Goal: Information Seeking & Learning: Learn about a topic

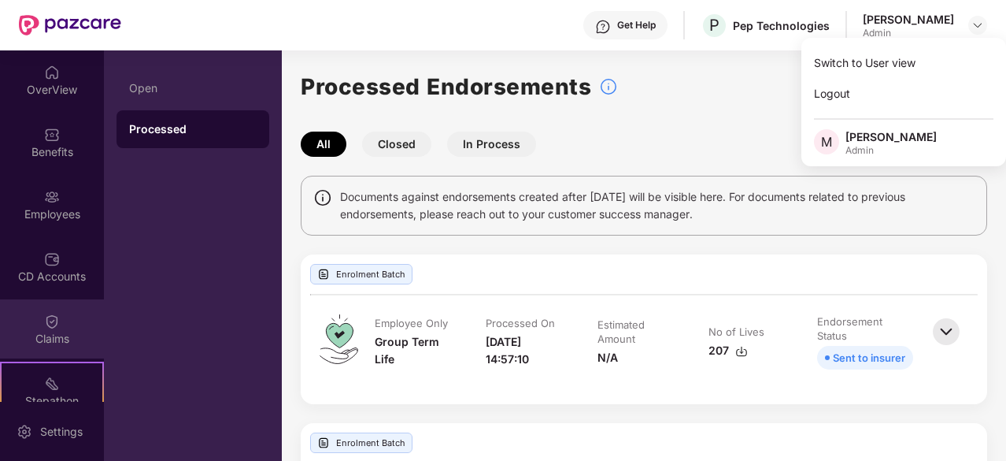
scroll to position [146, 0]
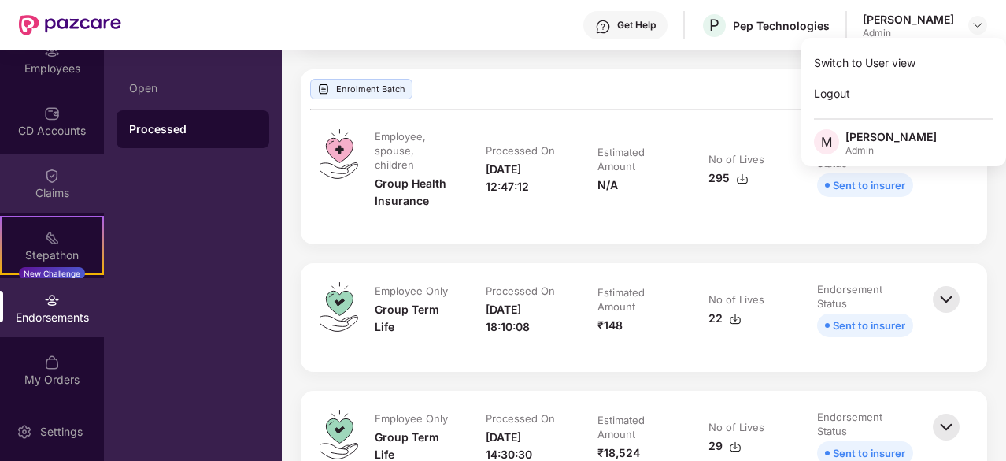
click at [48, 166] on div at bounding box center [52, 174] width 16 height 16
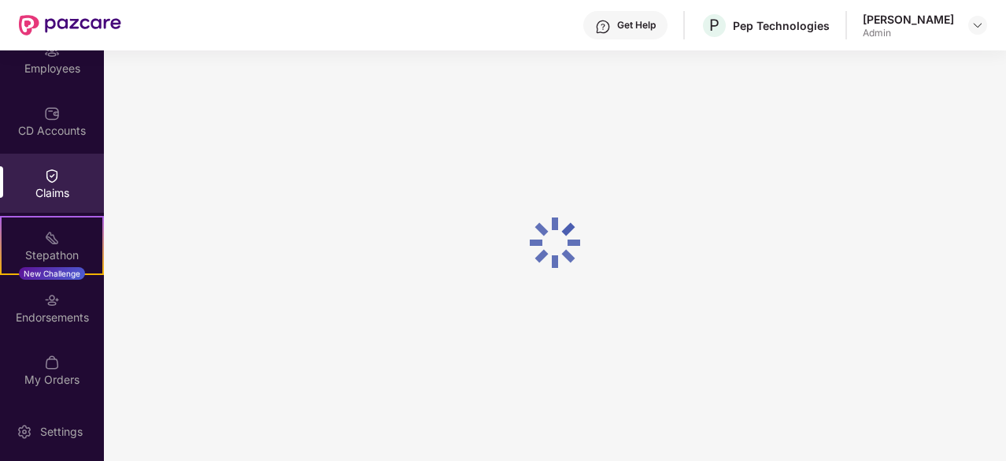
scroll to position [154, 0]
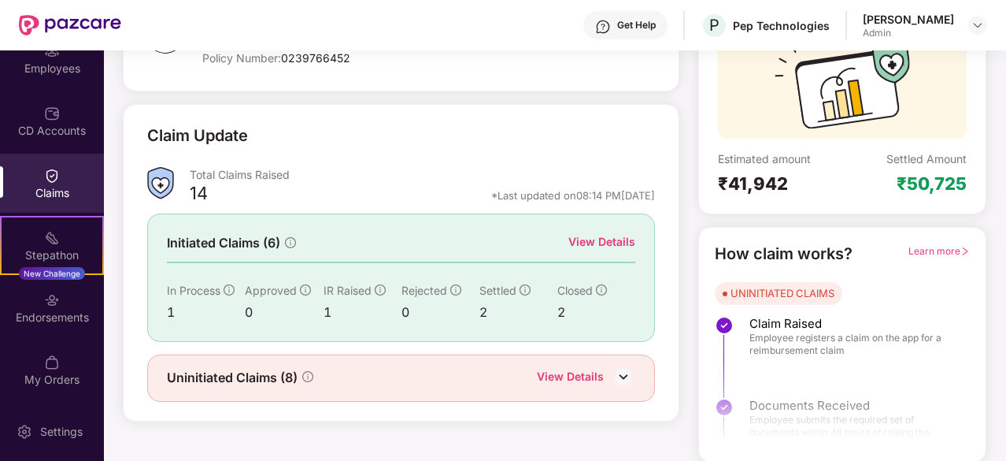
click at [598, 240] on div "View Details" at bounding box center [601, 241] width 67 height 17
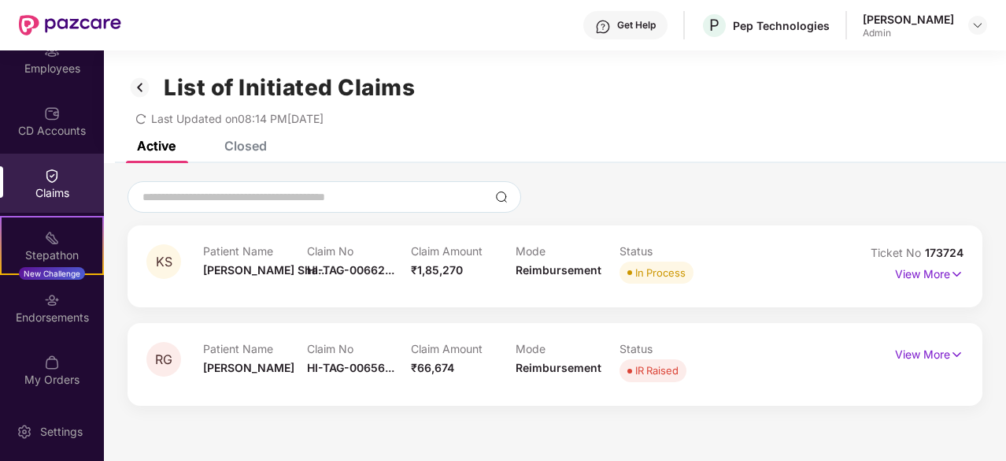
scroll to position [50, 0]
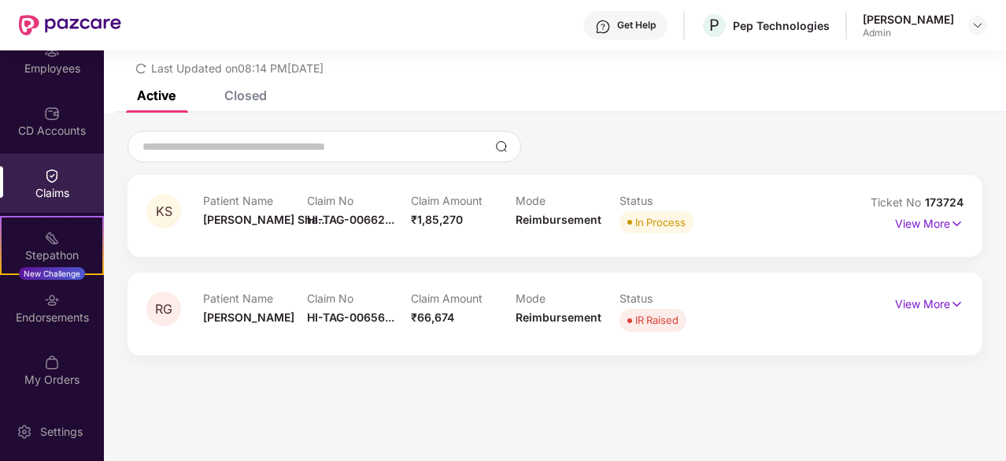
click at [235, 101] on div "Closed" at bounding box center [245, 95] width 43 height 16
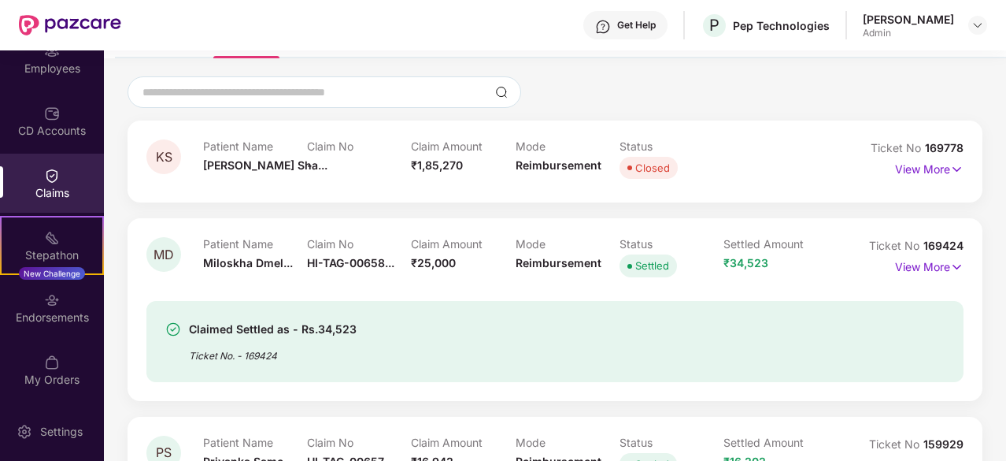
scroll to position [106, 0]
click at [914, 264] on p "View More" at bounding box center [929, 264] width 68 height 21
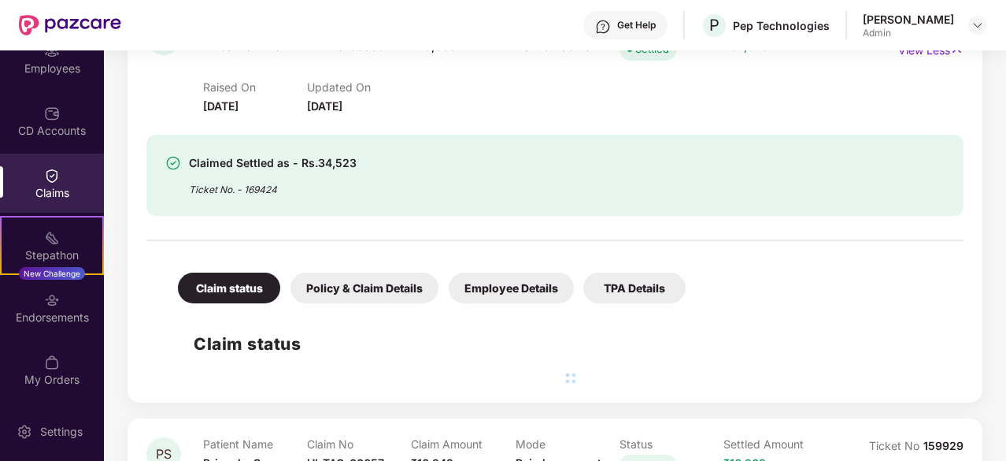
scroll to position [320, 0]
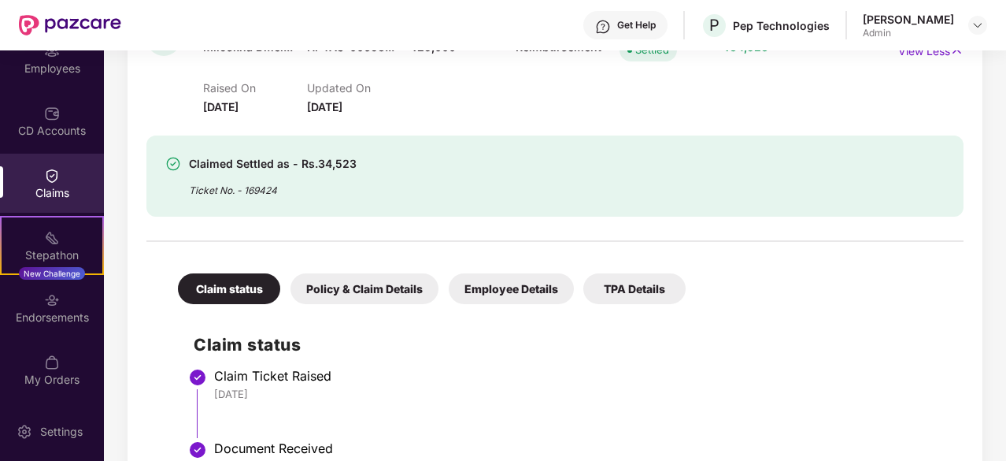
click at [398, 290] on div "Policy & Claim Details" at bounding box center [365, 288] width 148 height 31
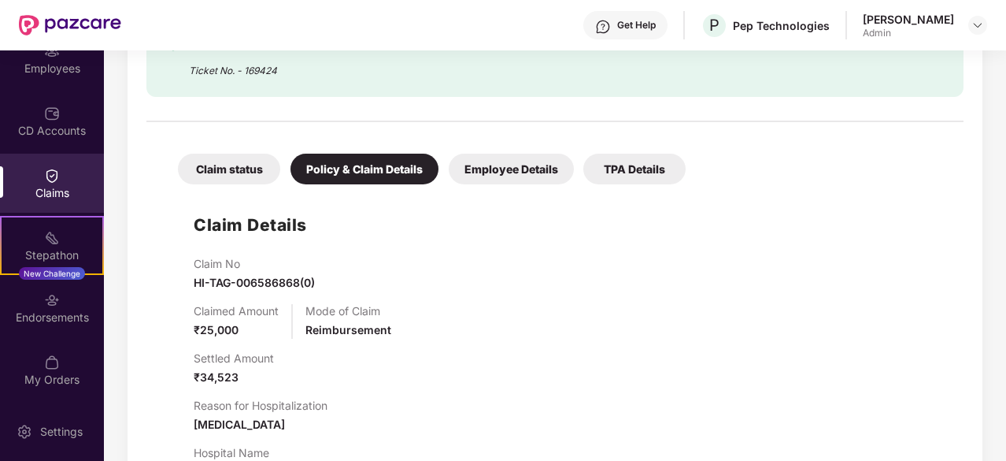
scroll to position [439, 0]
click at [498, 172] on div "Employee Details" at bounding box center [511, 169] width 125 height 31
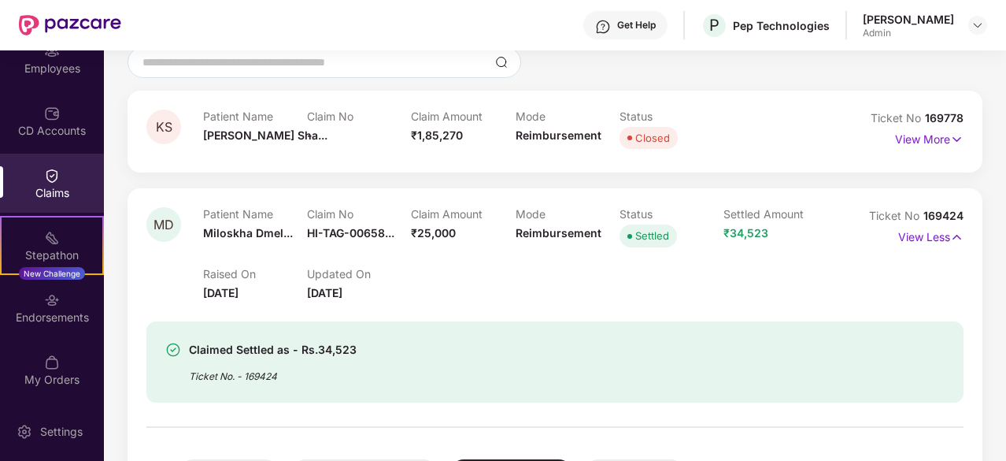
scroll to position [0, 0]
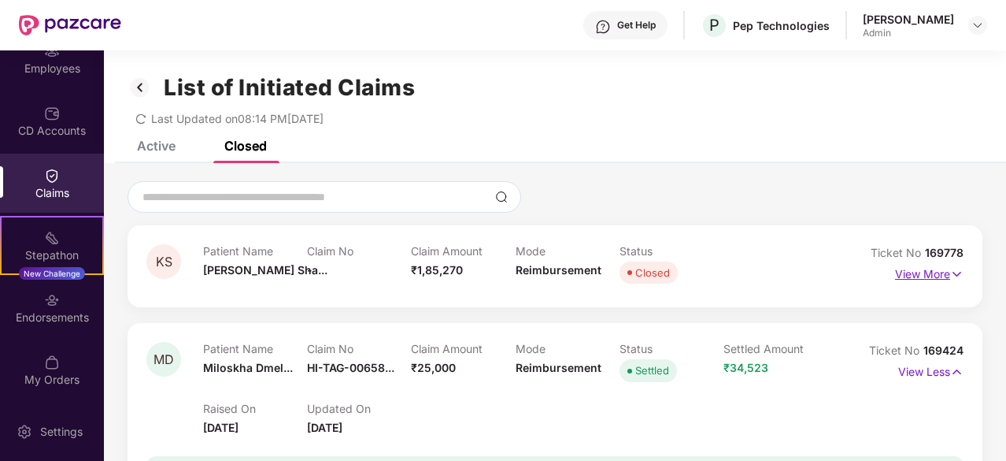
click at [931, 275] on p "View More" at bounding box center [929, 271] width 68 height 21
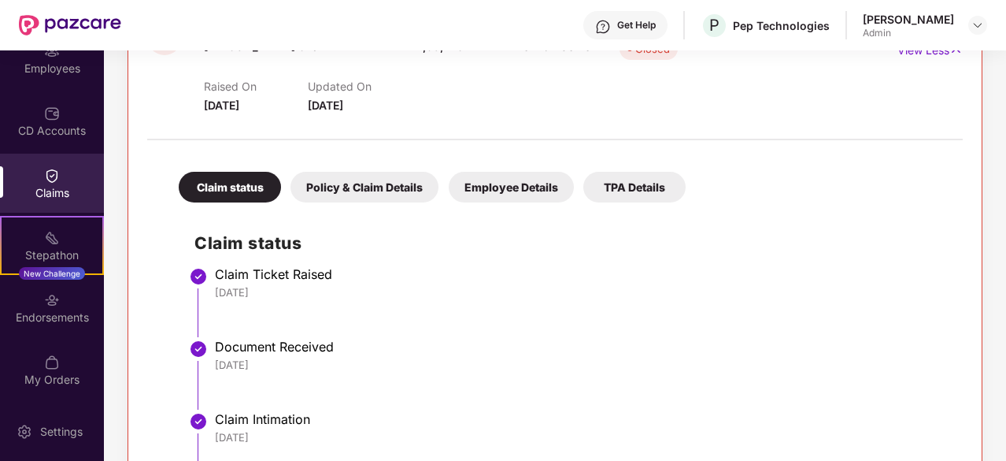
scroll to position [152, 0]
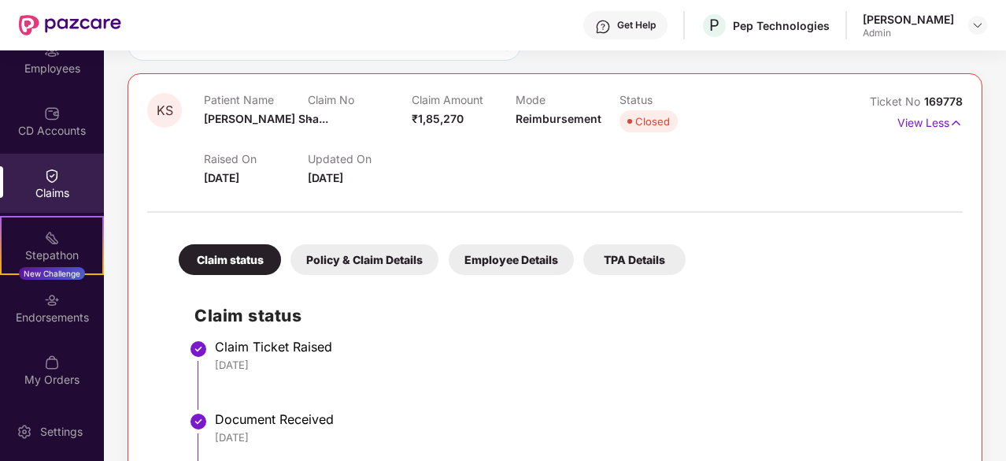
click at [413, 265] on div "Policy & Claim Details" at bounding box center [365, 259] width 148 height 31
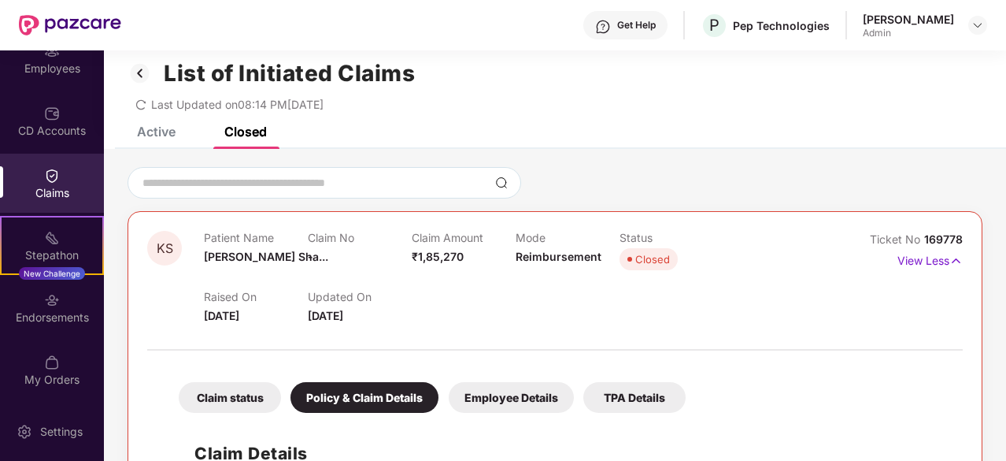
scroll to position [9, 0]
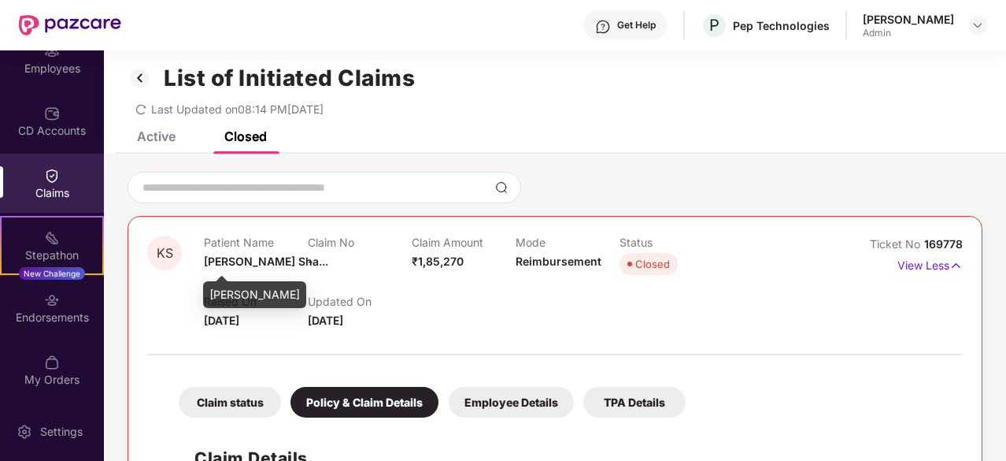
click at [269, 263] on span "[PERSON_NAME] Sha..." at bounding box center [266, 260] width 124 height 13
click at [520, 405] on div "Employee Details" at bounding box center [511, 402] width 125 height 31
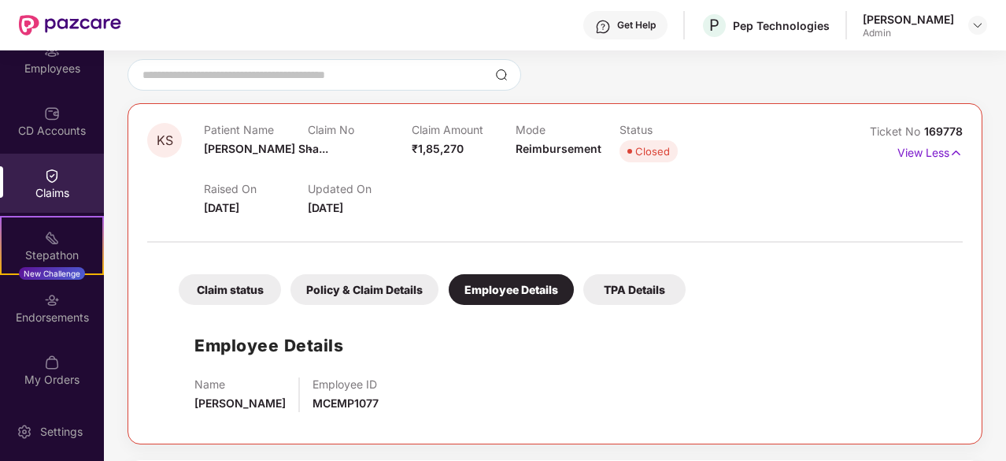
scroll to position [117, 0]
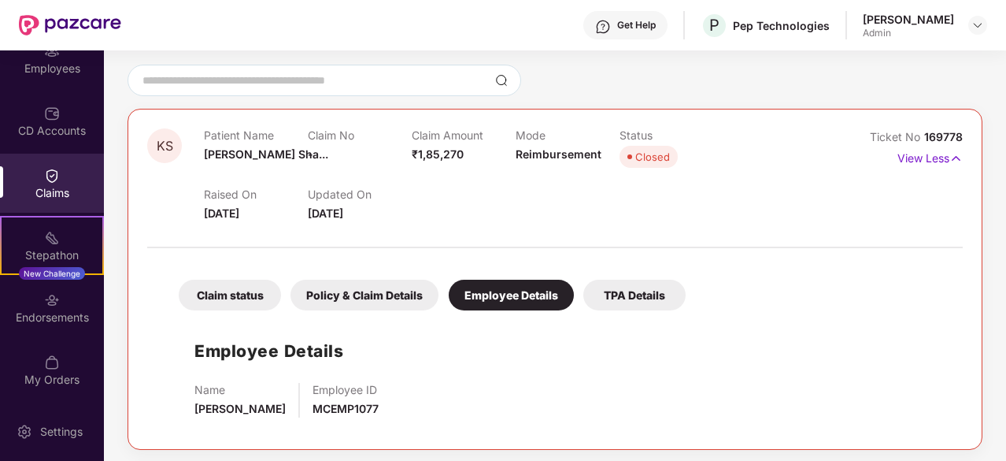
click at [617, 297] on div "TPA Details" at bounding box center [634, 295] width 102 height 31
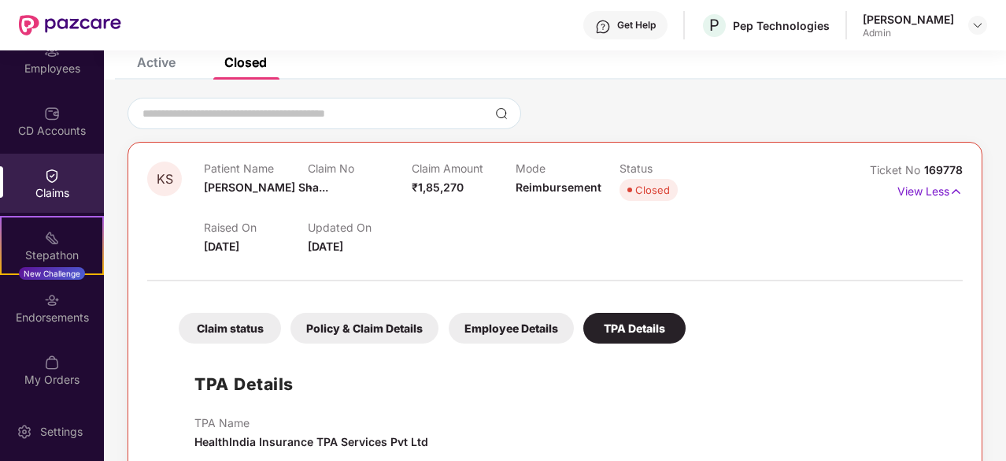
scroll to position [0, 0]
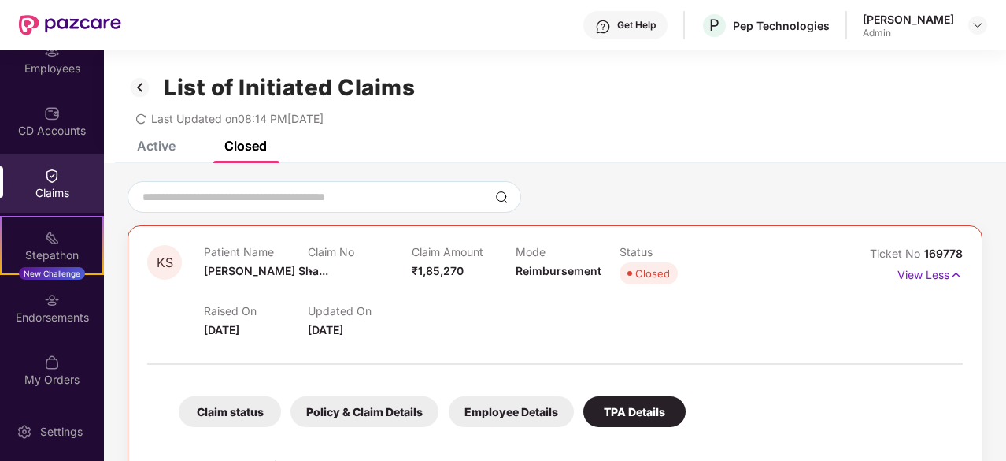
click at [145, 140] on div "List of Initiated Claims Last Updated on 08:14 PM[DATE]" at bounding box center [555, 95] width 902 height 91
click at [168, 146] on div "Active" at bounding box center [156, 146] width 39 height 16
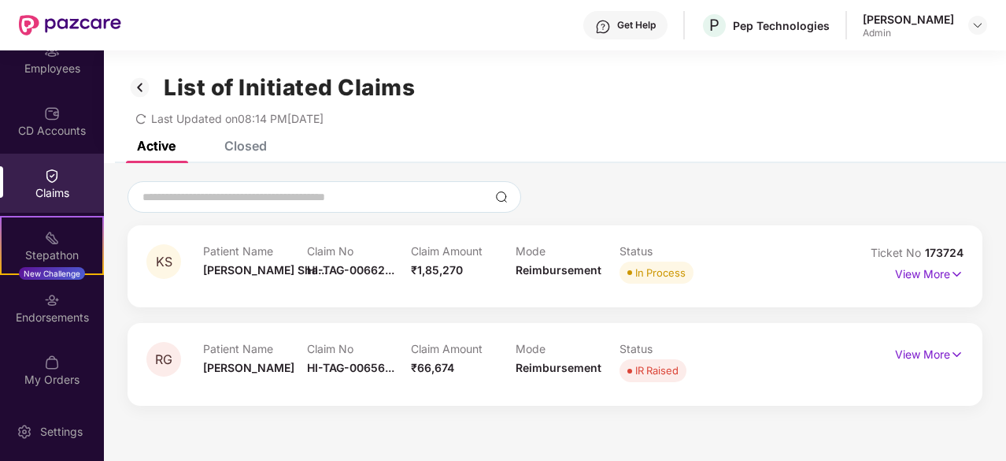
click at [339, 286] on div "Claim No HI-TAG-00662..." at bounding box center [359, 265] width 104 height 43
click at [922, 274] on p "View More" at bounding box center [929, 271] width 68 height 21
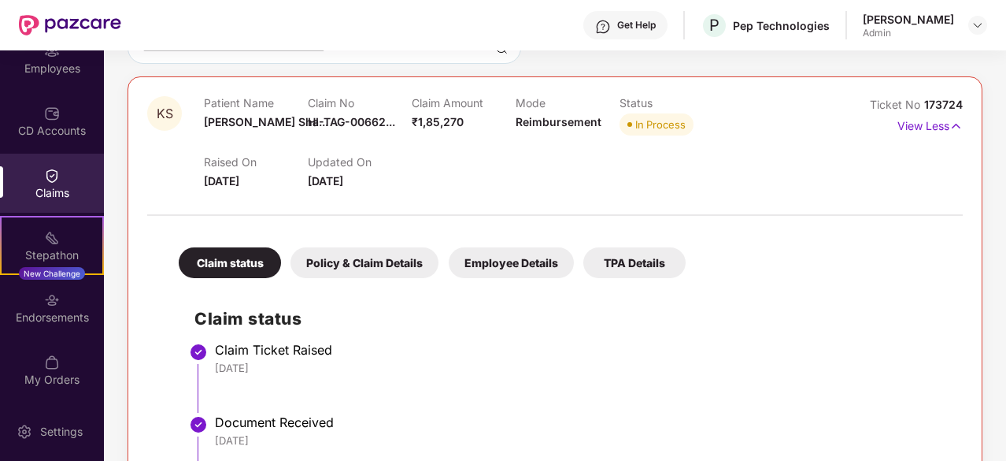
scroll to position [148, 0]
click at [384, 272] on div "Policy & Claim Details" at bounding box center [365, 263] width 148 height 31
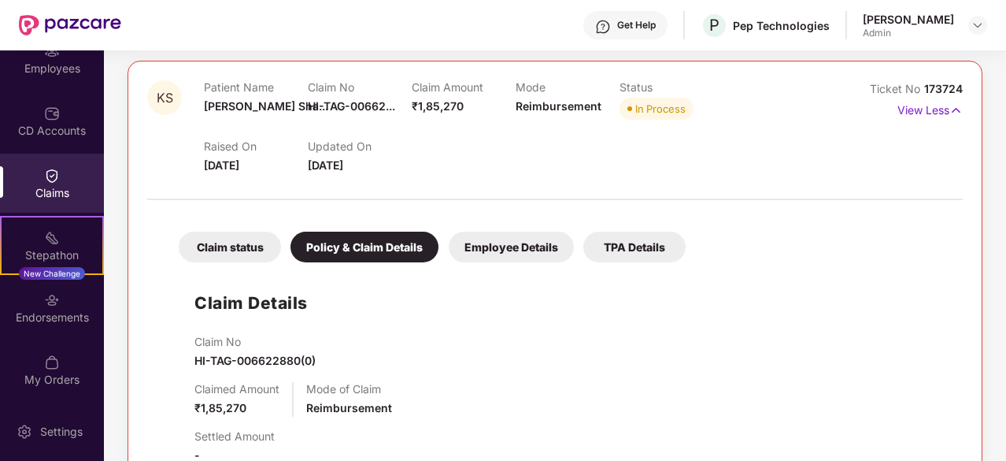
scroll to position [139, 0]
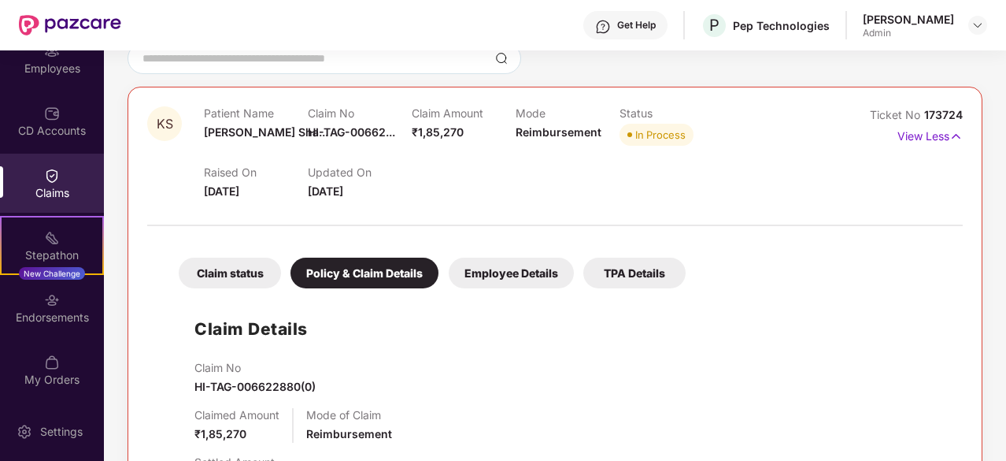
click at [487, 276] on div "Employee Details" at bounding box center [511, 272] width 125 height 31
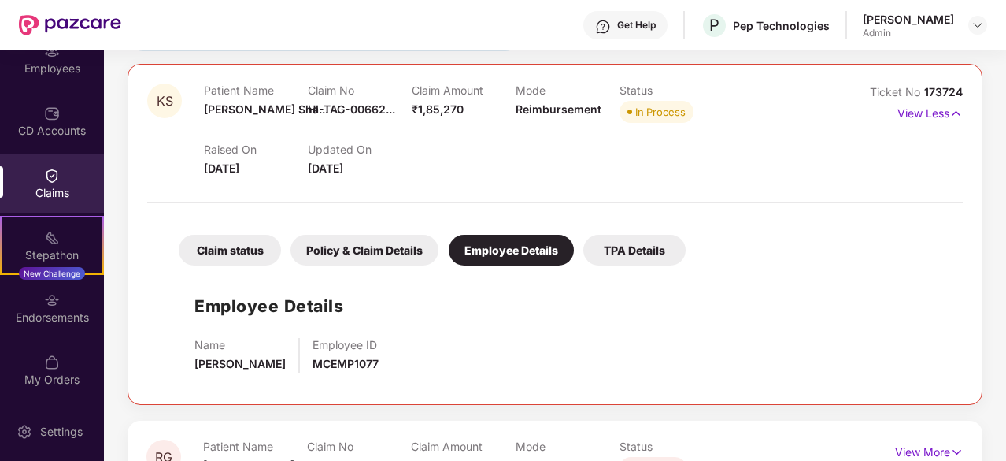
scroll to position [162, 0]
click at [633, 246] on div "TPA Details" at bounding box center [634, 249] width 102 height 31
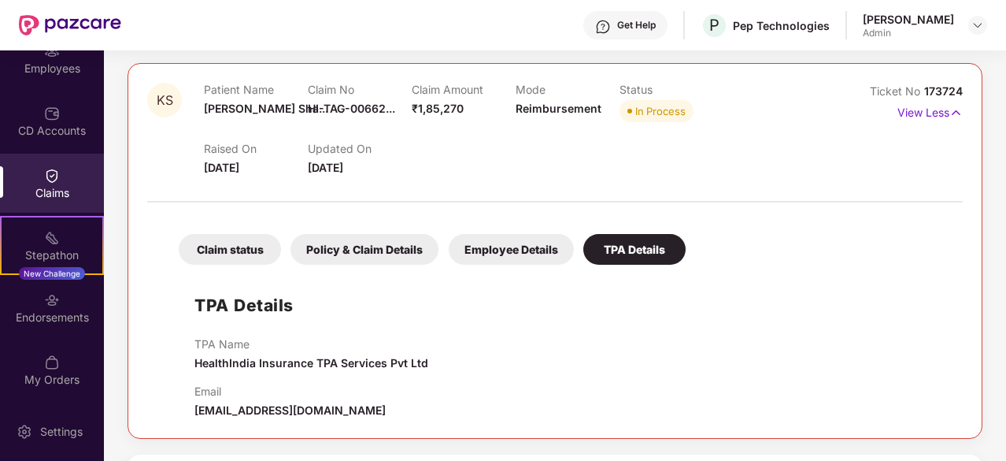
click at [368, 253] on div "Policy & Claim Details" at bounding box center [365, 249] width 148 height 31
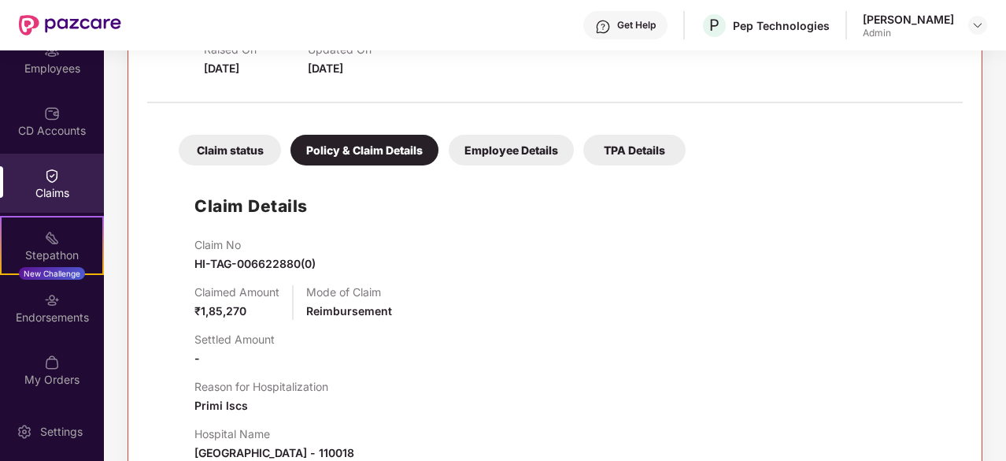
scroll to position [189, 0]
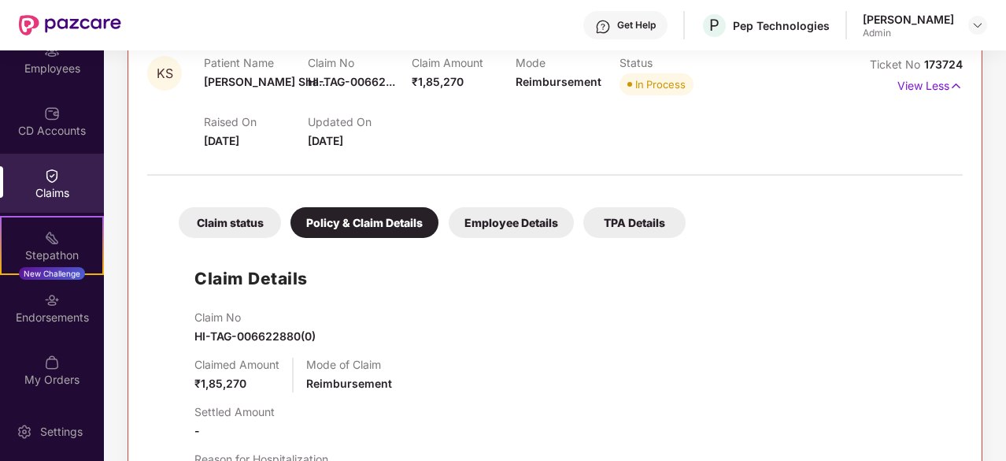
click at [247, 220] on div "Claim status" at bounding box center [230, 222] width 102 height 31
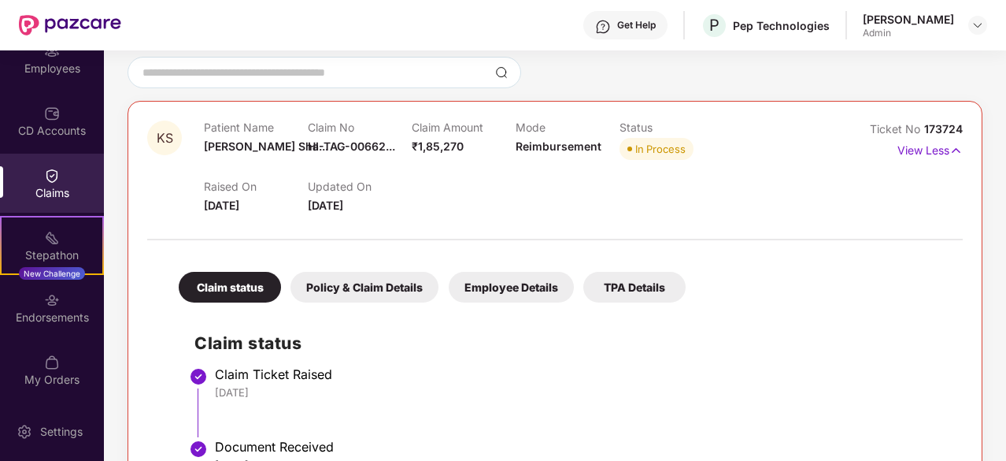
scroll to position [0, 0]
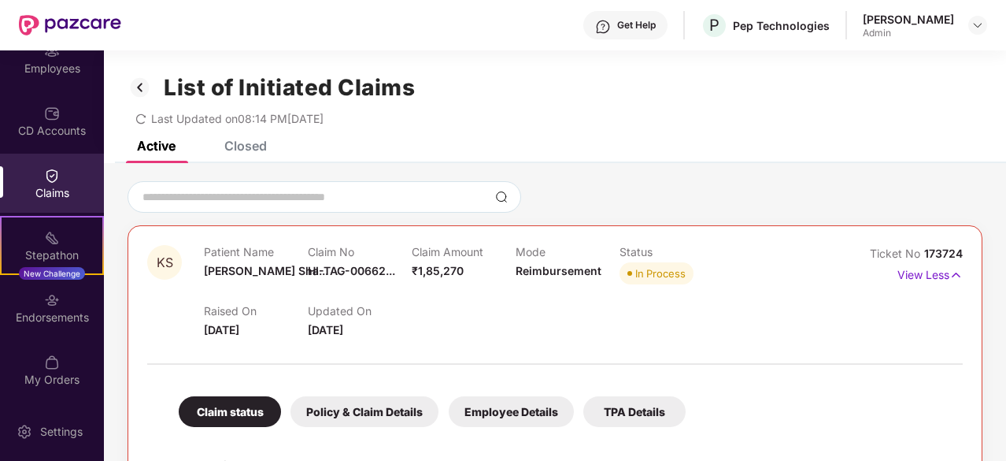
click at [144, 94] on img at bounding box center [140, 87] width 25 height 27
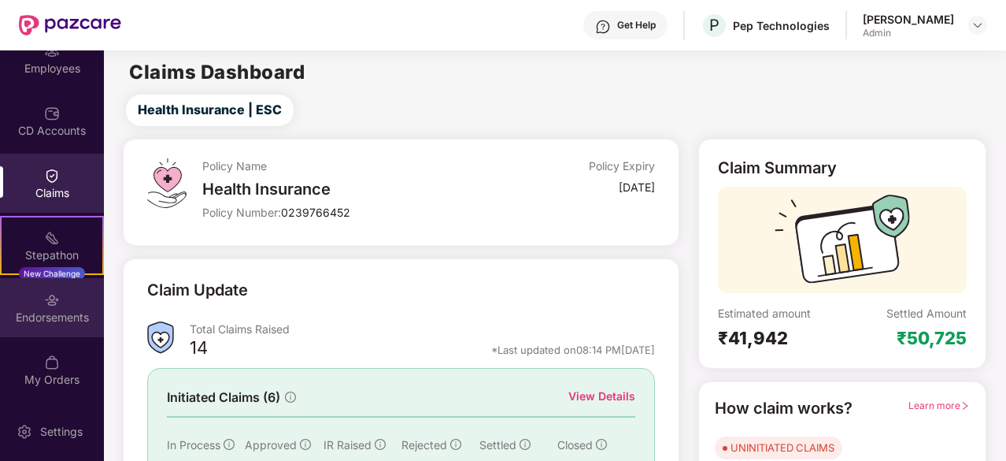
click at [68, 305] on div "Endorsements" at bounding box center [52, 307] width 104 height 59
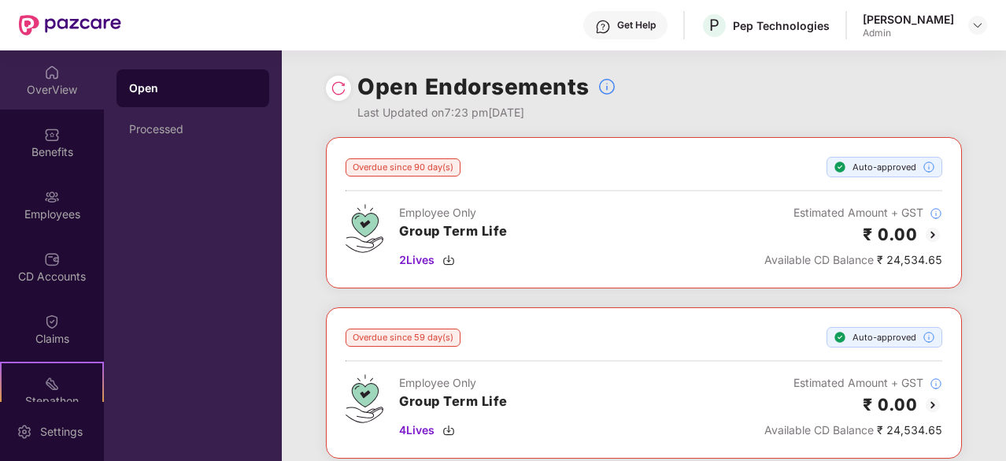
click at [54, 94] on div "OverView" at bounding box center [52, 90] width 104 height 16
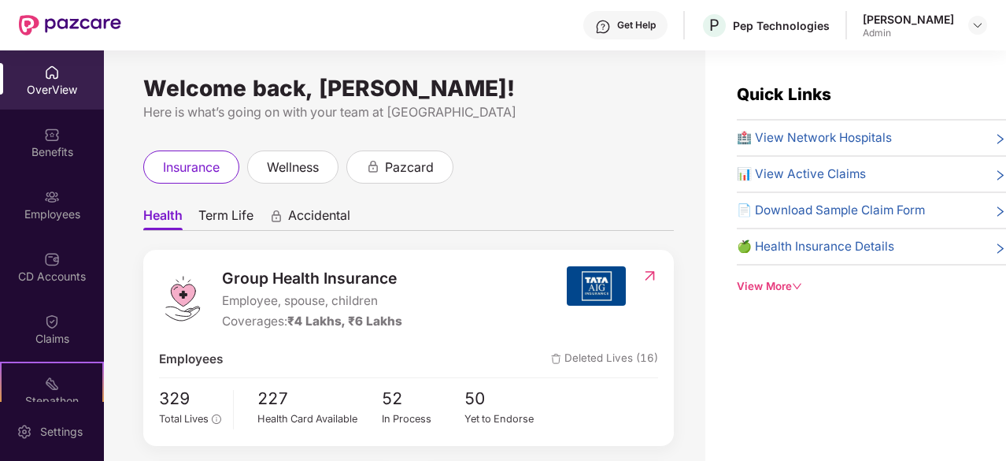
click at [311, 217] on span "Accidental" at bounding box center [319, 218] width 62 height 23
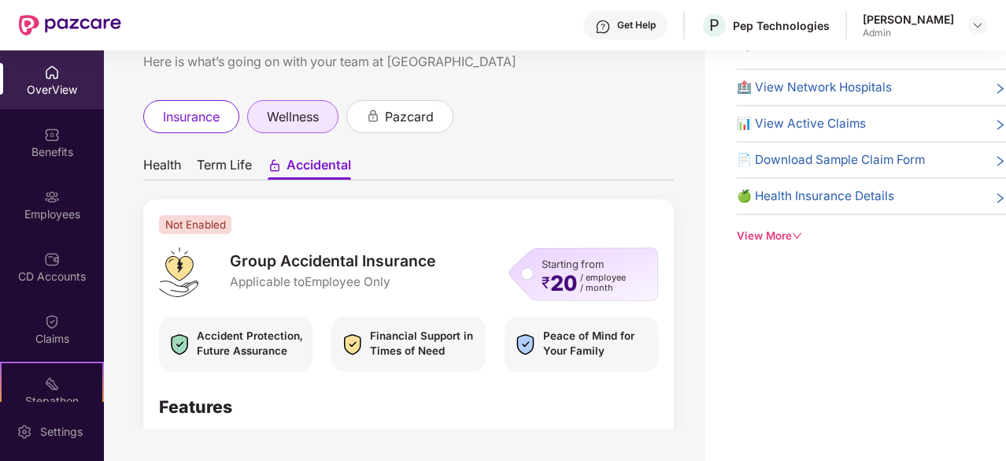
click at [269, 116] on span "wellness" at bounding box center [293, 117] width 52 height 20
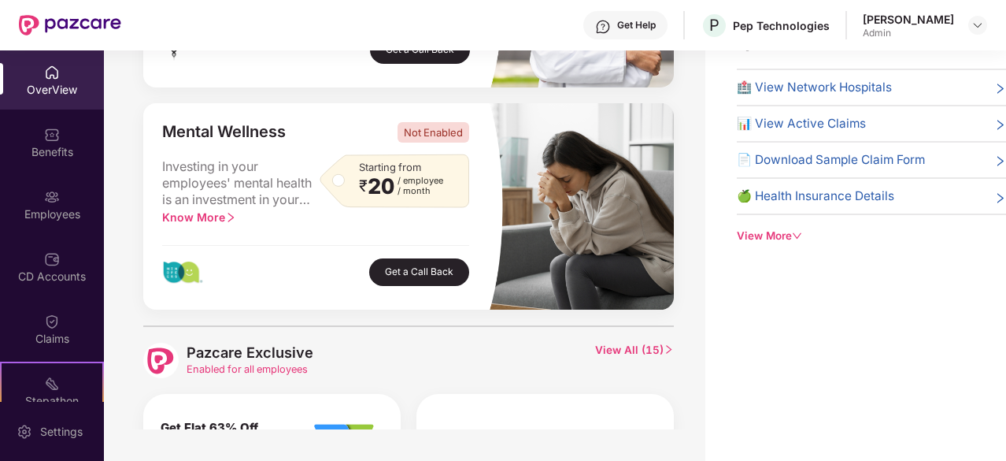
scroll to position [442, 0]
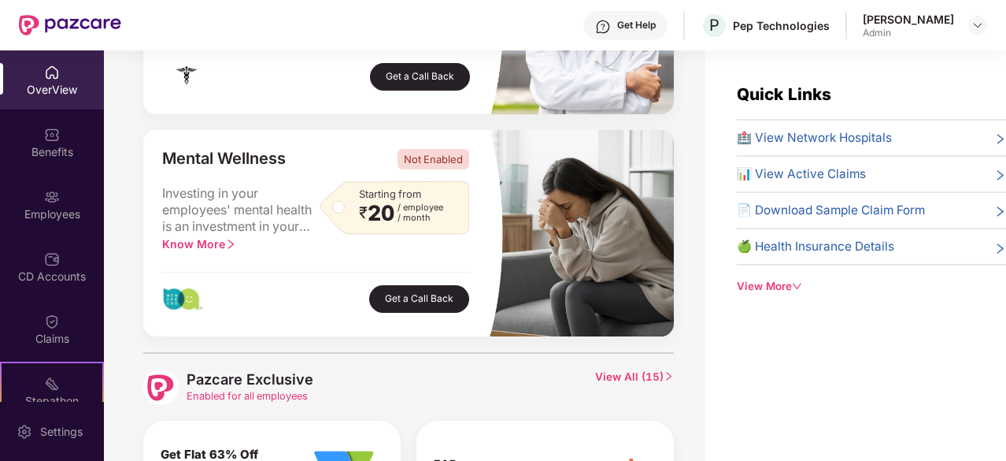
scroll to position [480, 0]
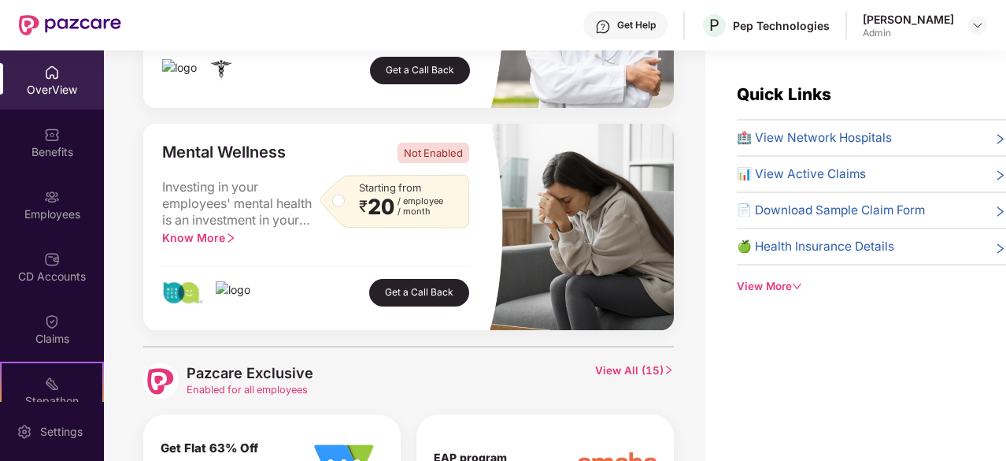
click at [221, 239] on span "Know More" at bounding box center [199, 237] width 74 height 13
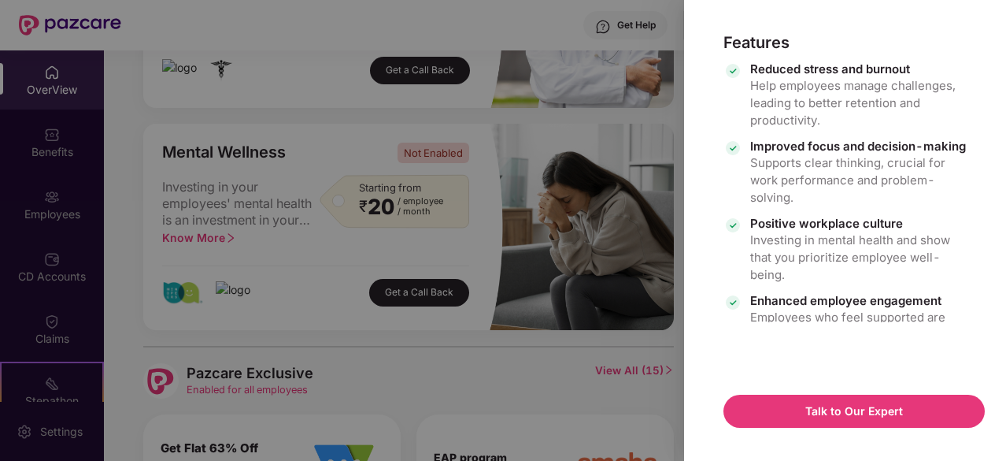
scroll to position [231, 0]
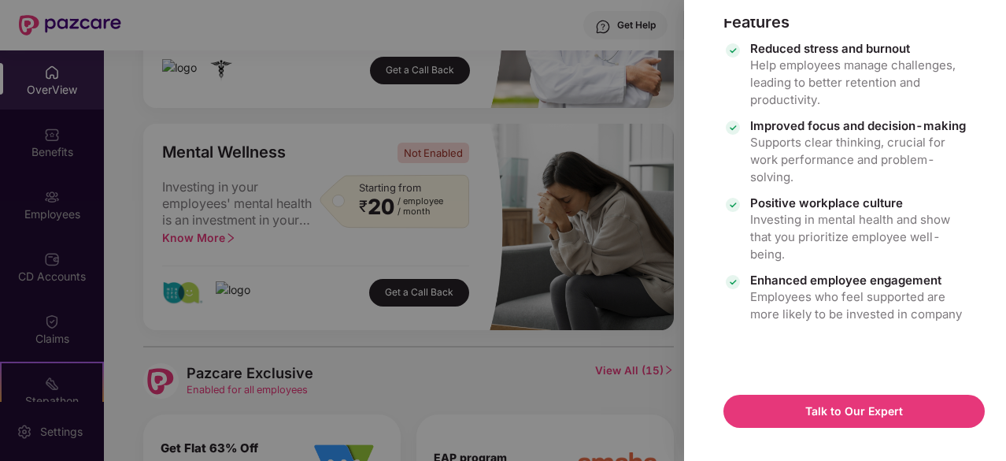
click at [540, 355] on div at bounding box center [503, 230] width 1006 height 461
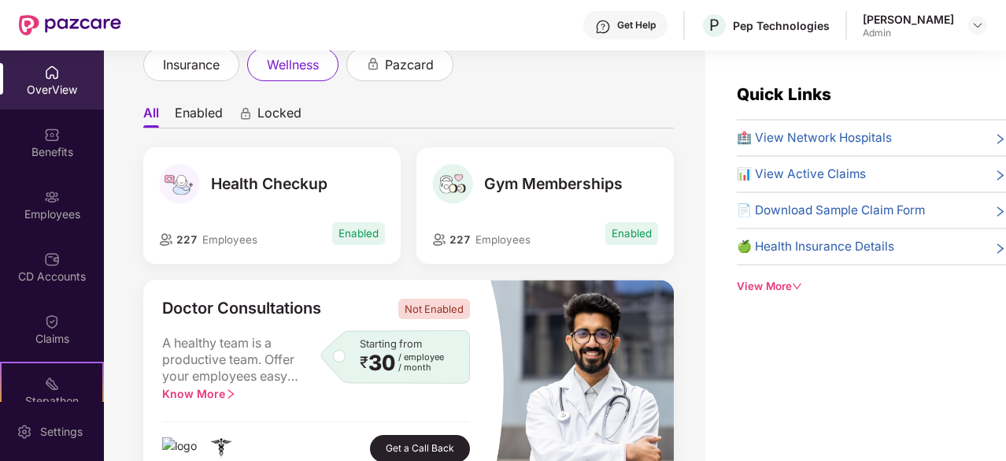
scroll to position [0, 0]
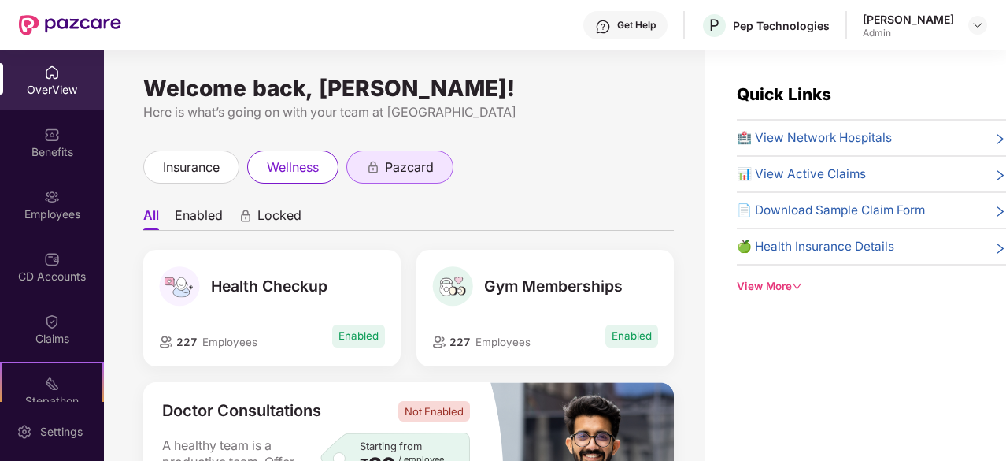
click at [419, 161] on span "pazcard" at bounding box center [409, 167] width 49 height 20
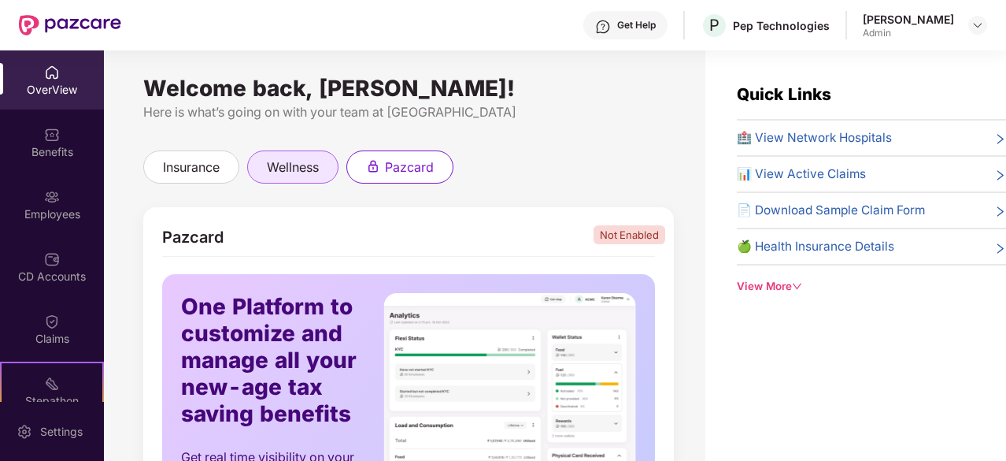
click at [298, 178] on div "wellness" at bounding box center [292, 166] width 91 height 33
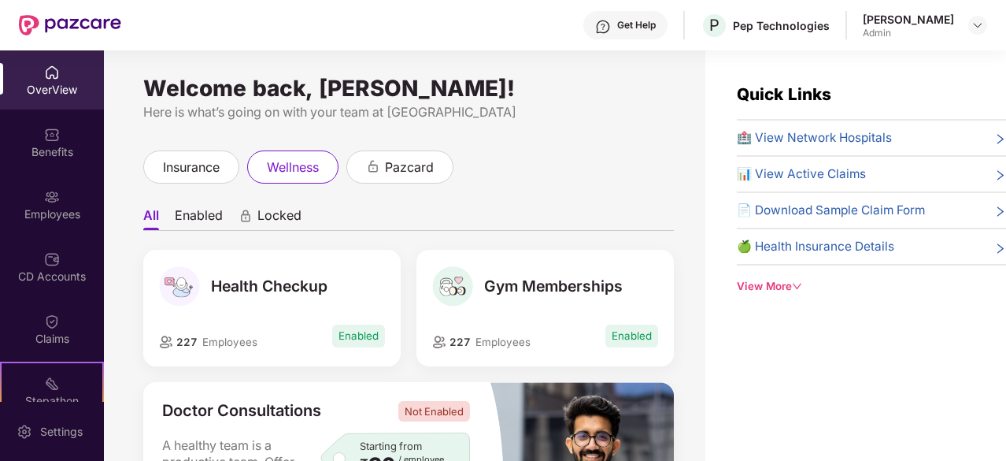
click at [268, 222] on span "Locked" at bounding box center [279, 218] width 44 height 23
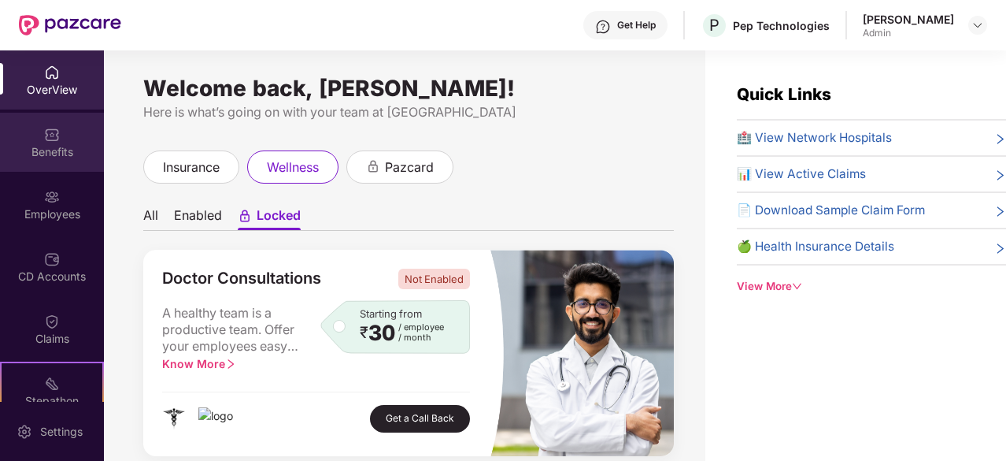
click at [76, 162] on div "Benefits" at bounding box center [52, 142] width 104 height 59
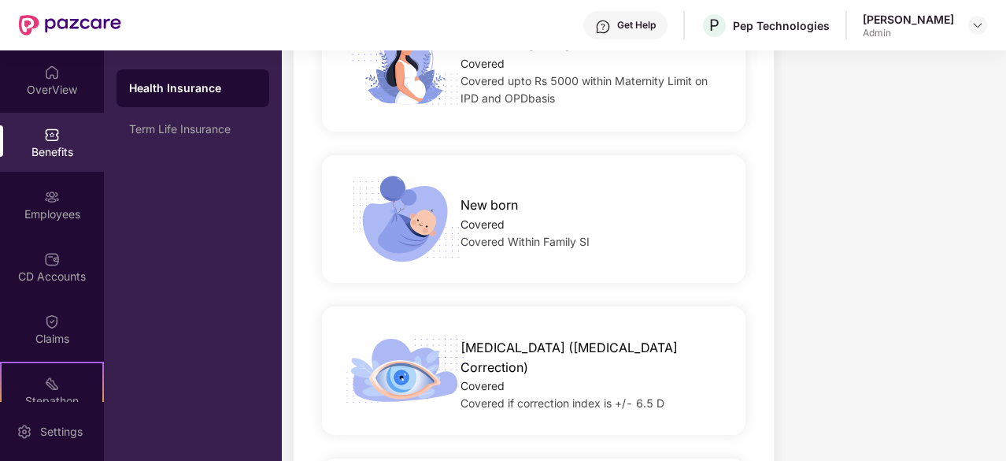
scroll to position [2207, 0]
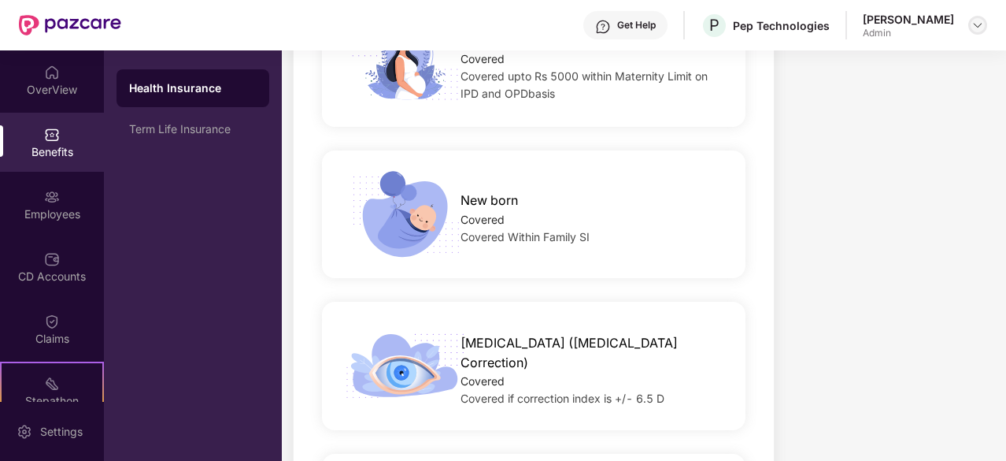
click at [980, 17] on div at bounding box center [977, 25] width 19 height 19
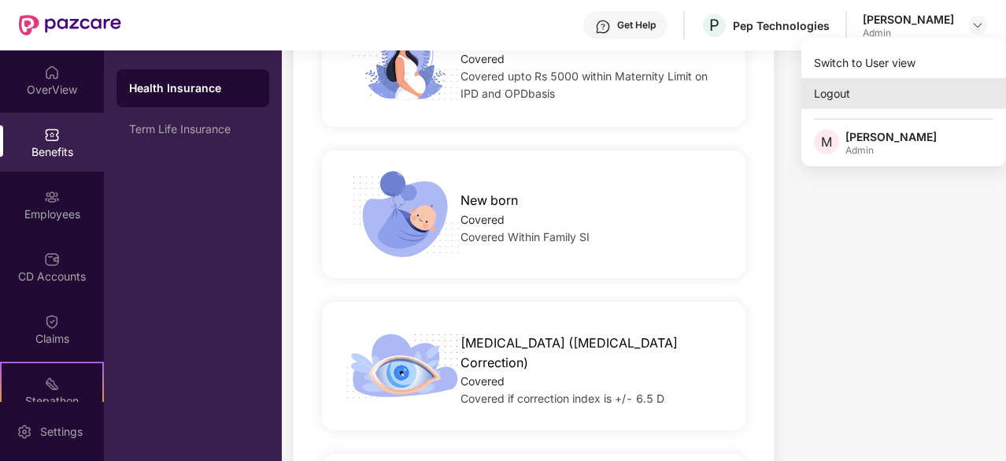
click at [848, 95] on div "Logout" at bounding box center [904, 93] width 205 height 31
